Goal: Information Seeking & Learning: Check status

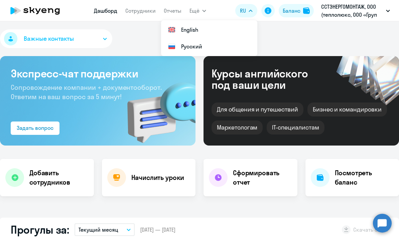
select select "30"
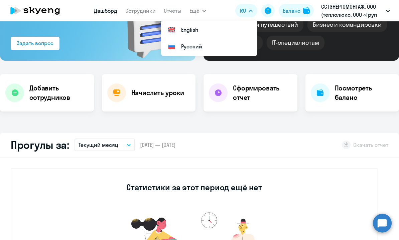
scroll to position [89, 0]
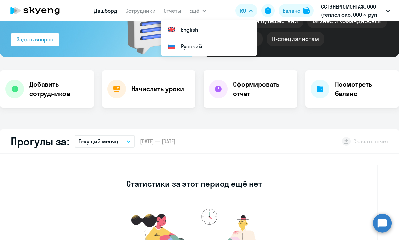
click at [251, 123] on div "Важные контакты Экспресс-чат поддержки Сопровождение компании + документооборот…" at bounding box center [199, 130] width 399 height 219
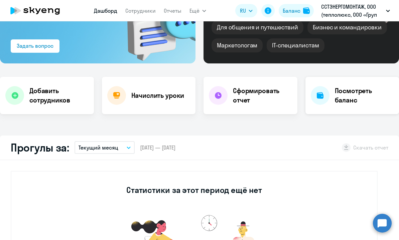
scroll to position [83, 0]
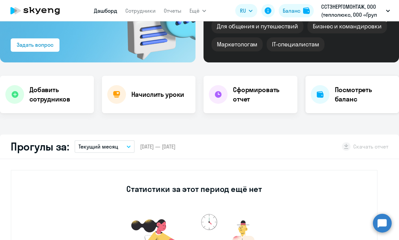
click at [338, 89] on h4 "Посмотреть баланс" at bounding box center [364, 94] width 59 height 19
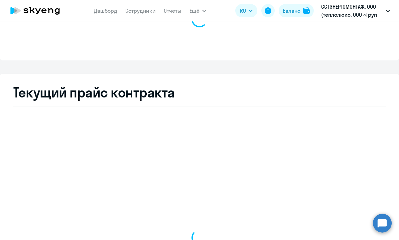
select select "english_adult_not_native_speaker"
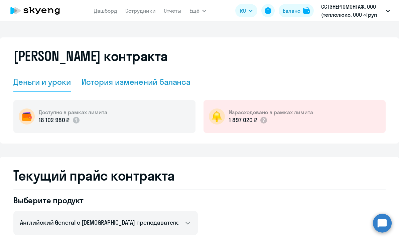
click at [179, 86] on div "История изменений баланса" at bounding box center [136, 82] width 109 height 11
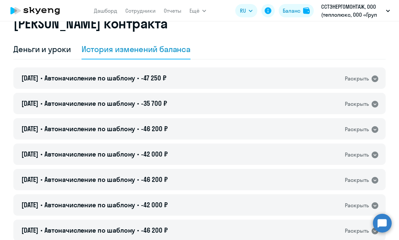
scroll to position [40, 0]
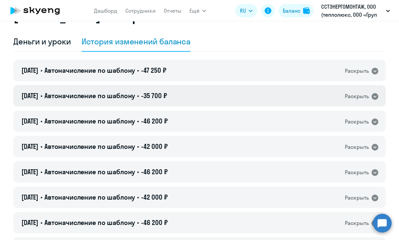
click at [225, 92] on div "01.09.2025 • Автоначисление по шаблону • -35 700 ₽ Раскрыть" at bounding box center [199, 95] width 372 height 21
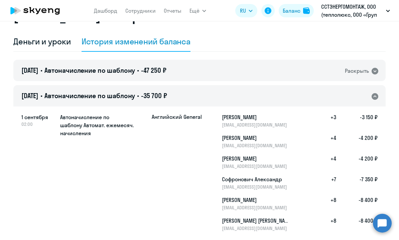
click at [225, 92] on div "01.09.2025 • Автоначисление по шаблону • -35 700 ₽ Раскрыть" at bounding box center [199, 95] width 372 height 21
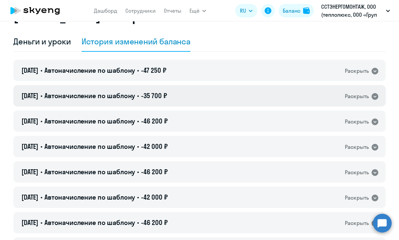
click at [225, 92] on div "01.09.2025 • Автоначисление по шаблону • -35 700 ₽ Раскрыть" at bounding box center [199, 95] width 372 height 21
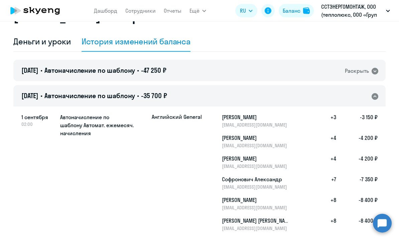
click at [225, 92] on div "01.09.2025 • Автоначисление по шаблону • -35 700 ₽ Раскрыть" at bounding box center [199, 95] width 372 height 21
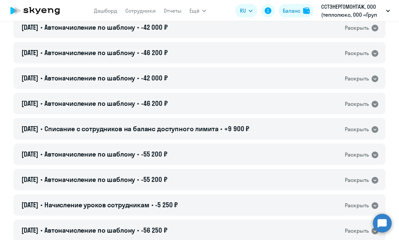
scroll to position [160, 0]
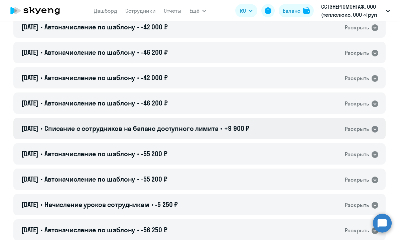
click at [162, 131] on span "Списание с сотрудников на баланс доступного лимита" at bounding box center [131, 128] width 174 height 8
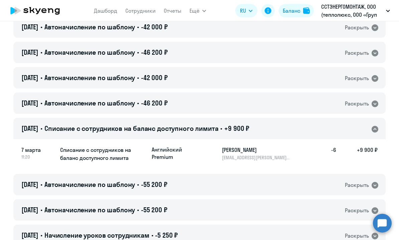
click at [162, 131] on span "Списание с сотрудников на баланс доступного лимита" at bounding box center [131, 128] width 174 height 8
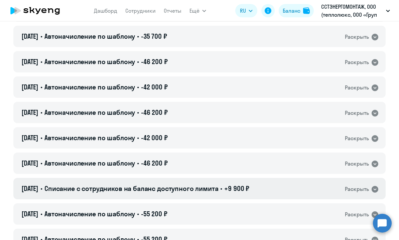
scroll to position [0, 0]
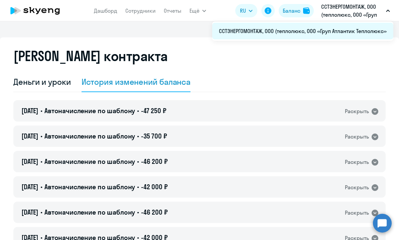
click at [325, 33] on li "ССТЭНЕРГОМОНТАЖ, ООО (теплолюкс, ООО «Груп Атлантик Теплолюкс»" at bounding box center [302, 31] width 181 height 17
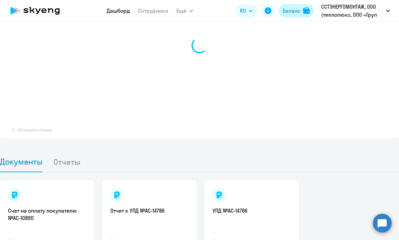
scroll to position [538, 0]
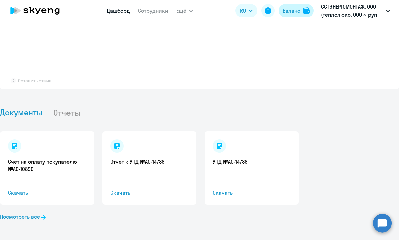
select select "30"
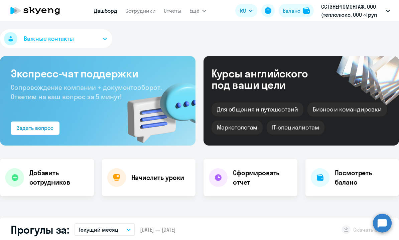
select select "30"
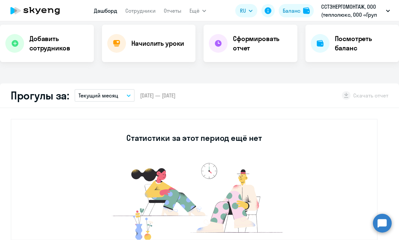
scroll to position [112, 0]
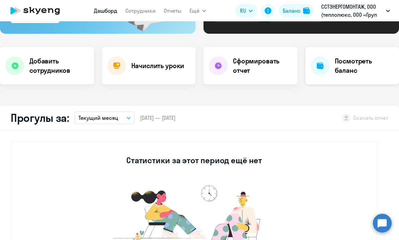
click at [349, 65] on h4 "Посмотреть баланс" at bounding box center [364, 65] width 59 height 19
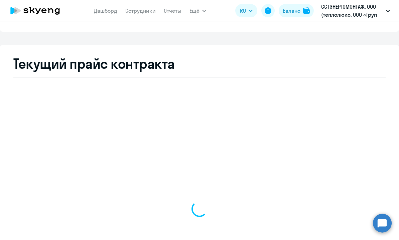
select select "english_adult_not_native_speaker"
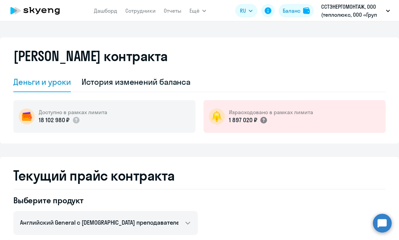
click at [266, 121] on circle at bounding box center [263, 120] width 7 height 7
click at [174, 11] on link "Отчеты" at bounding box center [173, 10] width 18 height 7
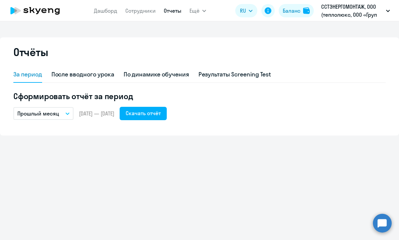
click at [61, 113] on button "Прошлый месяц" at bounding box center [43, 113] width 60 height 13
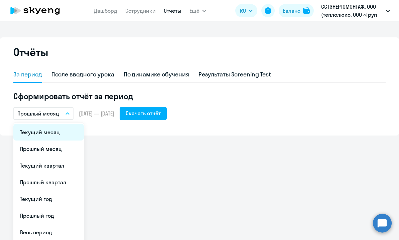
click at [59, 128] on li "Текущий месяц" at bounding box center [48, 132] width 70 height 17
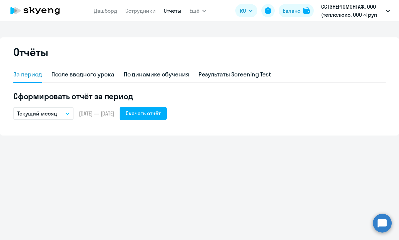
click at [63, 110] on button "Текущий месяц" at bounding box center [43, 113] width 60 height 13
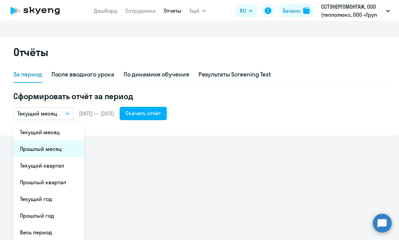
click at [59, 148] on li "Прошлый месяц" at bounding box center [48, 149] width 70 height 17
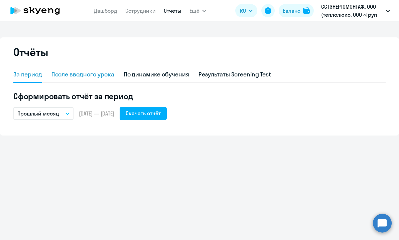
click at [81, 75] on div "После вводного урока" at bounding box center [82, 74] width 63 height 9
select select "10"
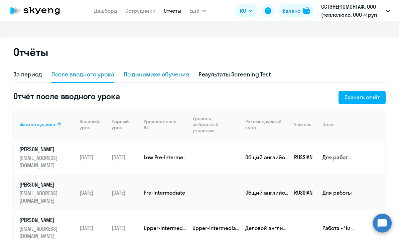
click at [150, 78] on div "По динамике обучения" at bounding box center [156, 74] width 65 height 9
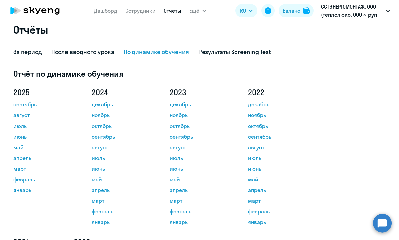
scroll to position [19, 0]
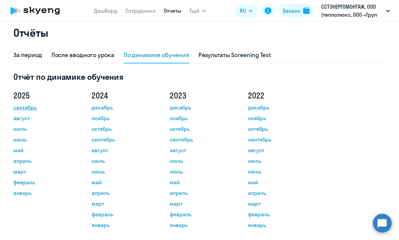
click at [23, 105] on link "сентябрь" at bounding box center [43, 108] width 60 height 8
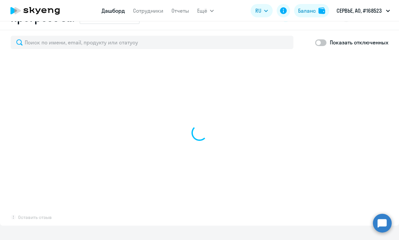
scroll to position [401, 0]
select select "30"
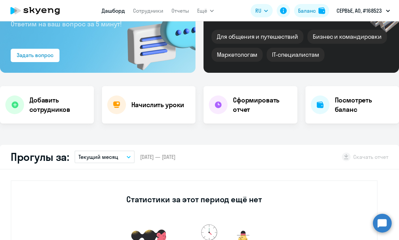
scroll to position [60, 0]
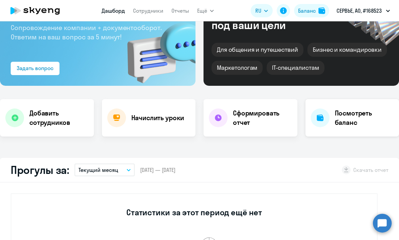
click at [327, 126] on div "Посмотреть баланс" at bounding box center [352, 117] width 94 height 37
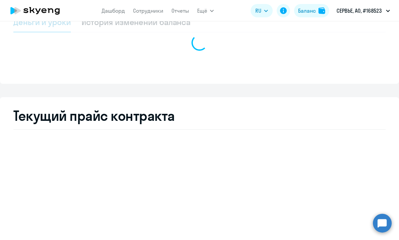
select select "english_adult_not_native_speaker"
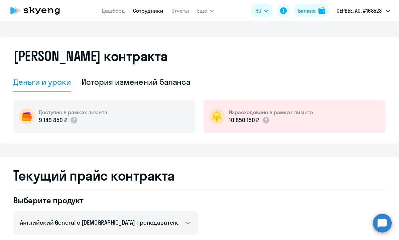
click at [149, 9] on link "Сотрудники" at bounding box center [148, 10] width 30 height 7
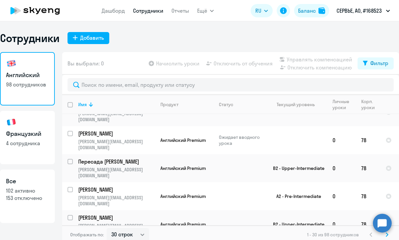
scroll to position [4, 0]
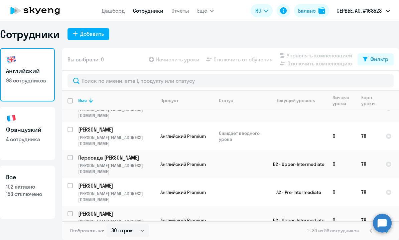
click at [138, 224] on div "Отображать по: 30 строк 50 строк 100 строк 1 - 30 из 98 сотрудников" at bounding box center [230, 231] width 337 height 19
click at [138, 226] on select "30 строк 50 строк 100 строк" at bounding box center [128, 230] width 42 height 13
select select "100"
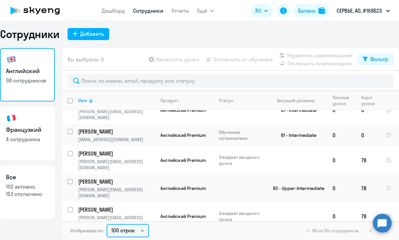
scroll to position [2033, 0]
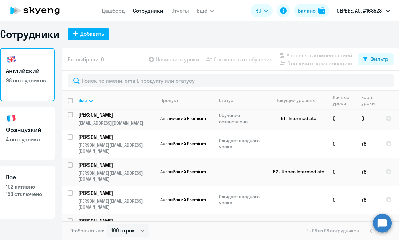
click at [39, 144] on link "Французкий 4 сотрудника" at bounding box center [27, 133] width 55 height 53
select select "30"
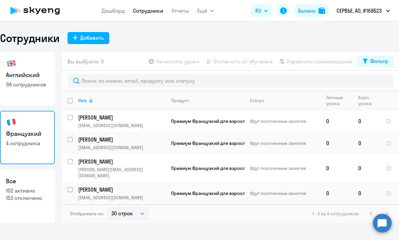
click at [32, 180] on h3 "Все" at bounding box center [27, 181] width 43 height 9
select select "30"
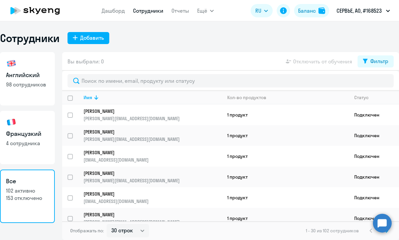
click at [31, 122] on link "Французкий 4 сотрудника" at bounding box center [27, 137] width 55 height 53
select select "30"
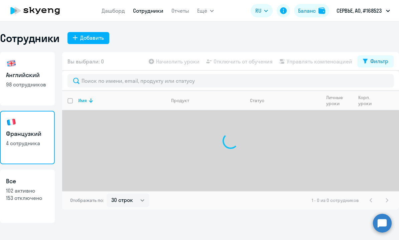
click at [32, 70] on link "Английский 98 сотрудников" at bounding box center [27, 78] width 55 height 53
select select "30"
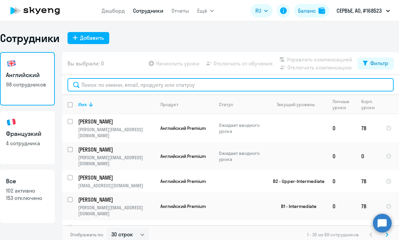
click at [200, 86] on input "text" at bounding box center [230, 84] width 326 height 13
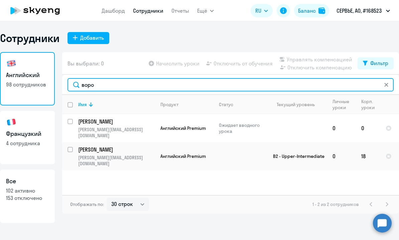
type input "воро"
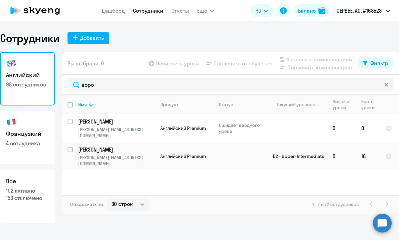
click at [28, 144] on p "4 сотрудника" at bounding box center [27, 143] width 43 height 7
select select "30"
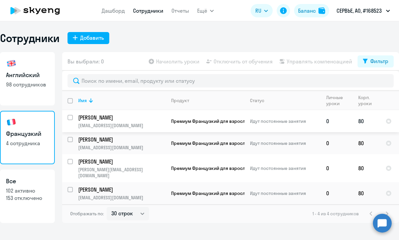
click at [201, 114] on td "Премиум Французкий для взрослых" at bounding box center [205, 121] width 79 height 22
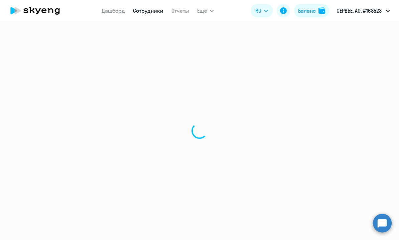
select select "french"
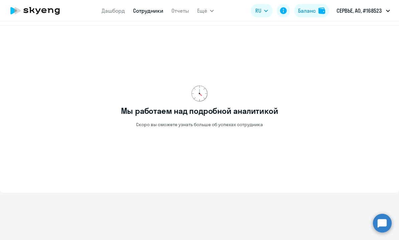
scroll to position [227, 0]
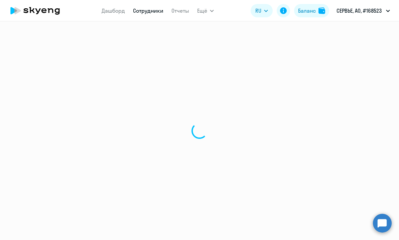
select select "30"
